Goal: Transaction & Acquisition: Purchase product/service

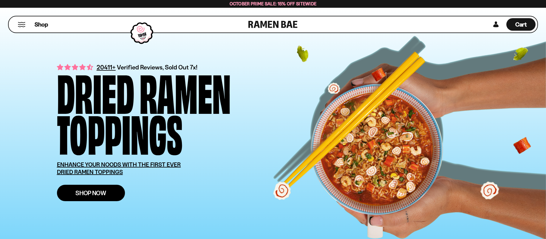
click at [104, 191] on span "Shop Now" at bounding box center [90, 193] width 31 height 6
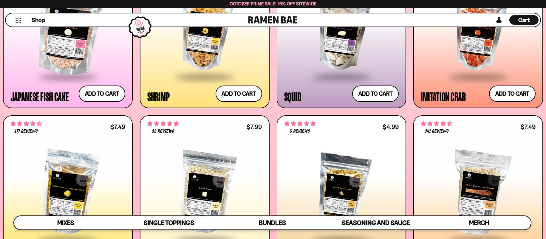
scroll to position [703, 0]
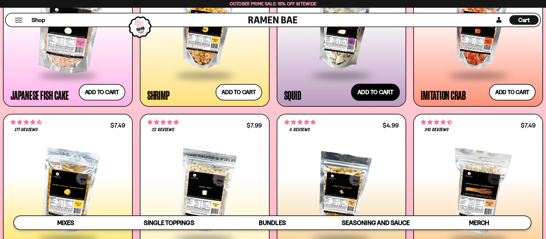
click at [365, 88] on button "Add to cart Add ― Regular price $11.99 Regular price Sale price $11.99 Unit pri…" at bounding box center [375, 92] width 49 height 17
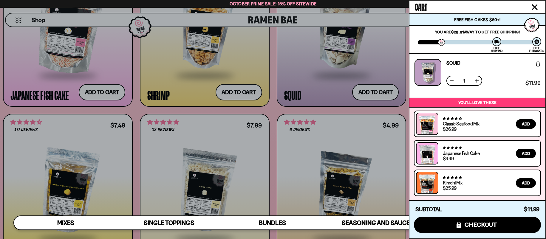
click at [534, 8] on icon "Close cart" at bounding box center [534, 6] width 5 height 5
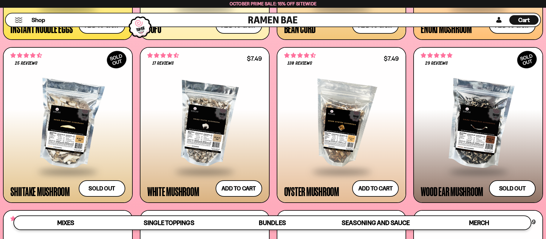
scroll to position [934, 0]
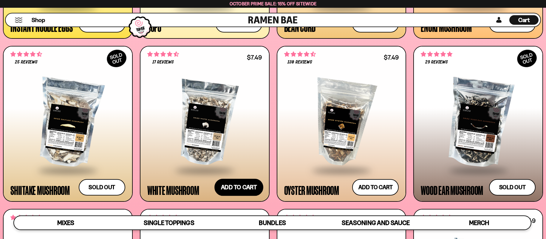
click at [238, 187] on button "Add to cart Add ― Regular price $7.49 Regular price Sale price $7.49 Unit price…" at bounding box center [238, 187] width 49 height 17
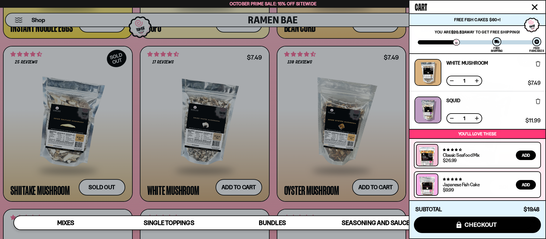
click at [534, 4] on icon "Close cart" at bounding box center [534, 7] width 6 height 6
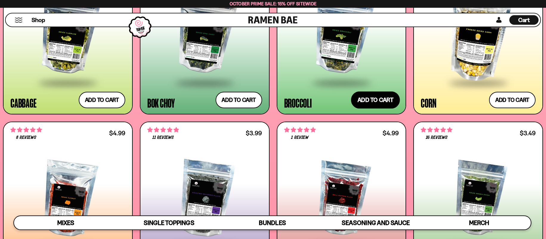
scroll to position [1185, 0]
click at [374, 98] on button "Add to cart Add ― Regular price $5.49 Regular price Sale price $5.49 Unit price…" at bounding box center [375, 99] width 49 height 17
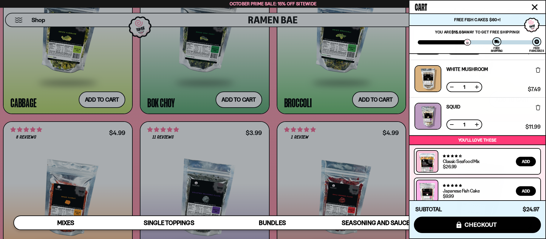
click at [531, 7] on icon "Close cart" at bounding box center [534, 7] width 6 height 6
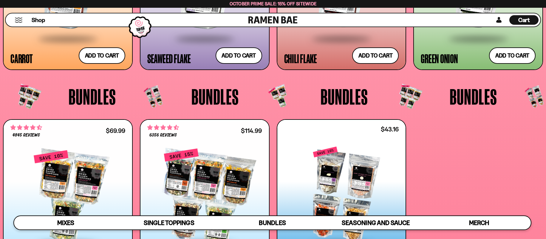
scroll to position [0, 0]
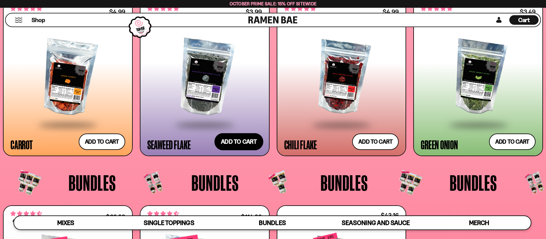
click at [244, 144] on button "Add to cart Add ― Regular price $3.99 Regular price Sale price $3.99 Unit price…" at bounding box center [238, 141] width 49 height 17
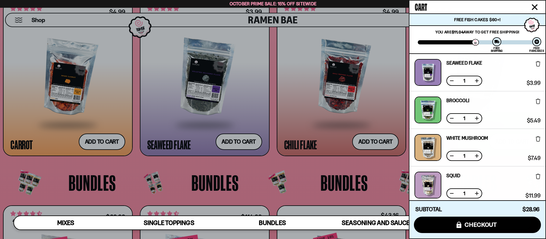
click at [453, 154] on button at bounding box center [452, 156] width 6 height 6
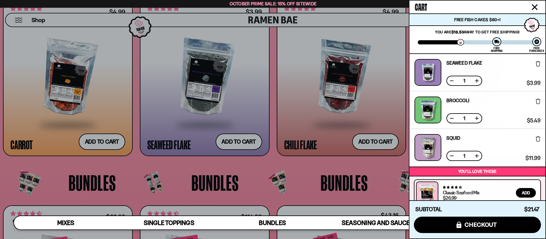
click at [533, 8] on icon "Close cart" at bounding box center [534, 6] width 5 height 5
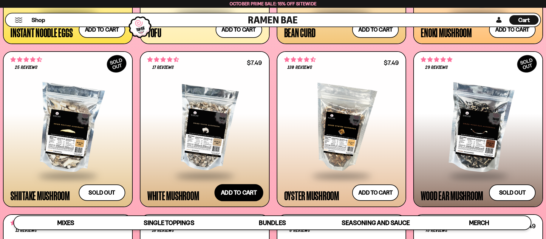
click at [238, 191] on button "Add to cart Add ― Regular price $7.49 Regular price Sale price $7.49 Unit price…" at bounding box center [238, 192] width 49 height 17
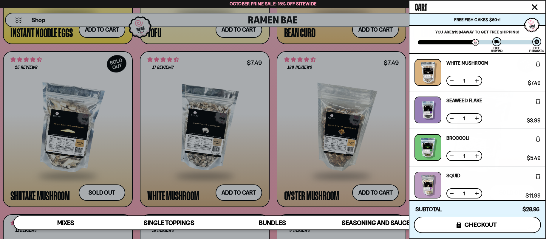
click at [466, 223] on span "checkout" at bounding box center [480, 224] width 32 height 7
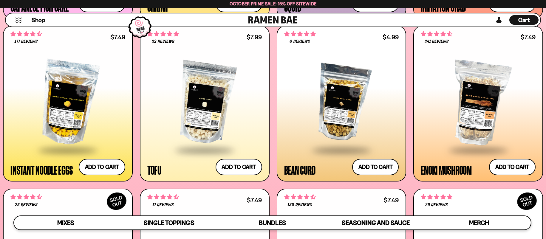
scroll to position [809, 0]
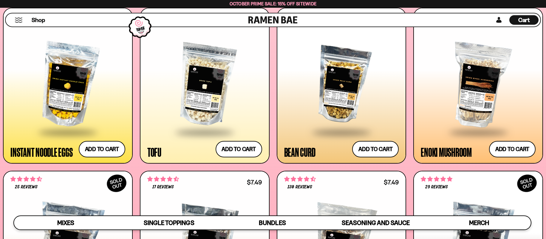
click at [72, 107] on div at bounding box center [67, 84] width 115 height 93
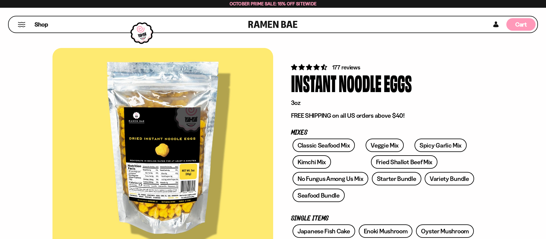
click at [518, 27] on span "Cart" at bounding box center [521, 24] width 12 height 7
click at [517, 31] on div "Cart D0381C2F-513E-4F90-8A41-6F0A75DCBAAA" at bounding box center [520, 24] width 29 height 16
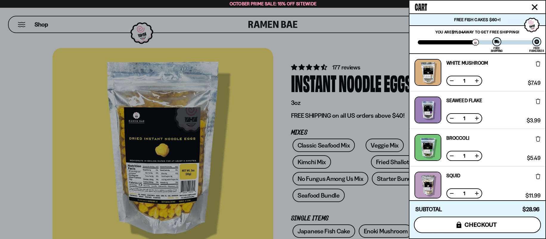
click at [462, 225] on button "icons8-lock checkout" at bounding box center [477, 225] width 127 height 16
